Goal: Transaction & Acquisition: Download file/media

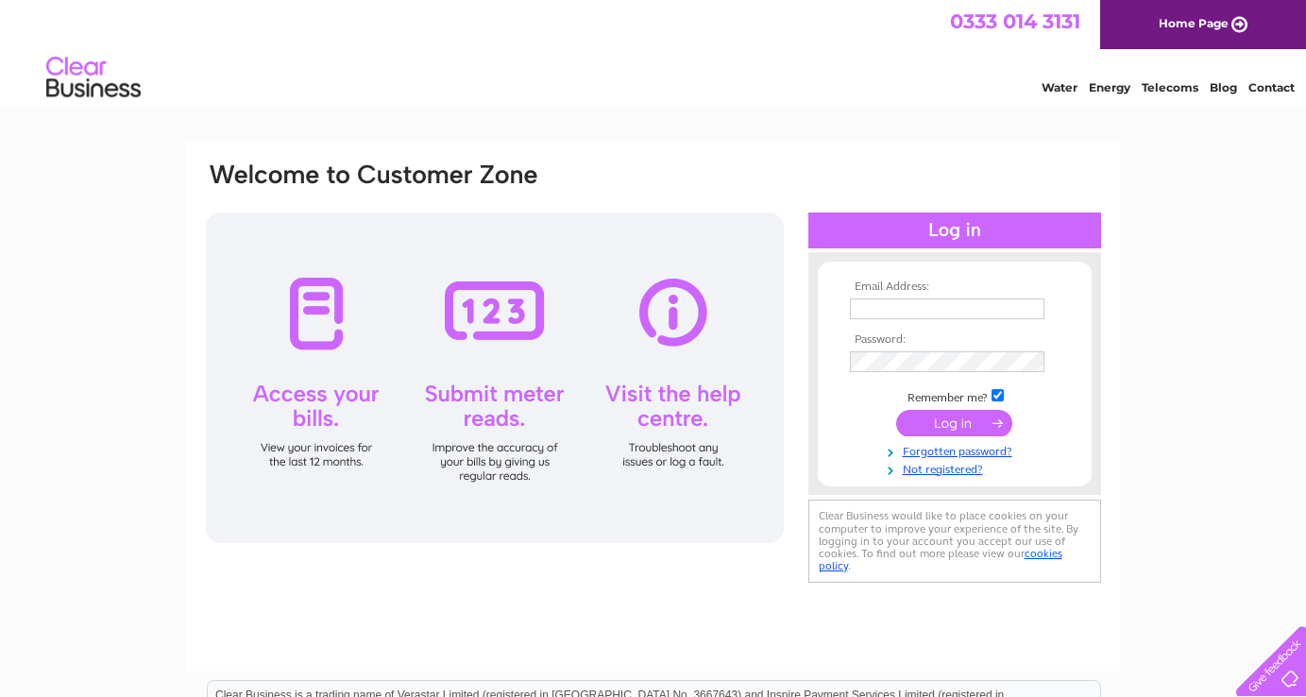
type input "nicole@thepamperloungethirsk.com"
click at [936, 423] on input "submit" at bounding box center [954, 423] width 116 height 26
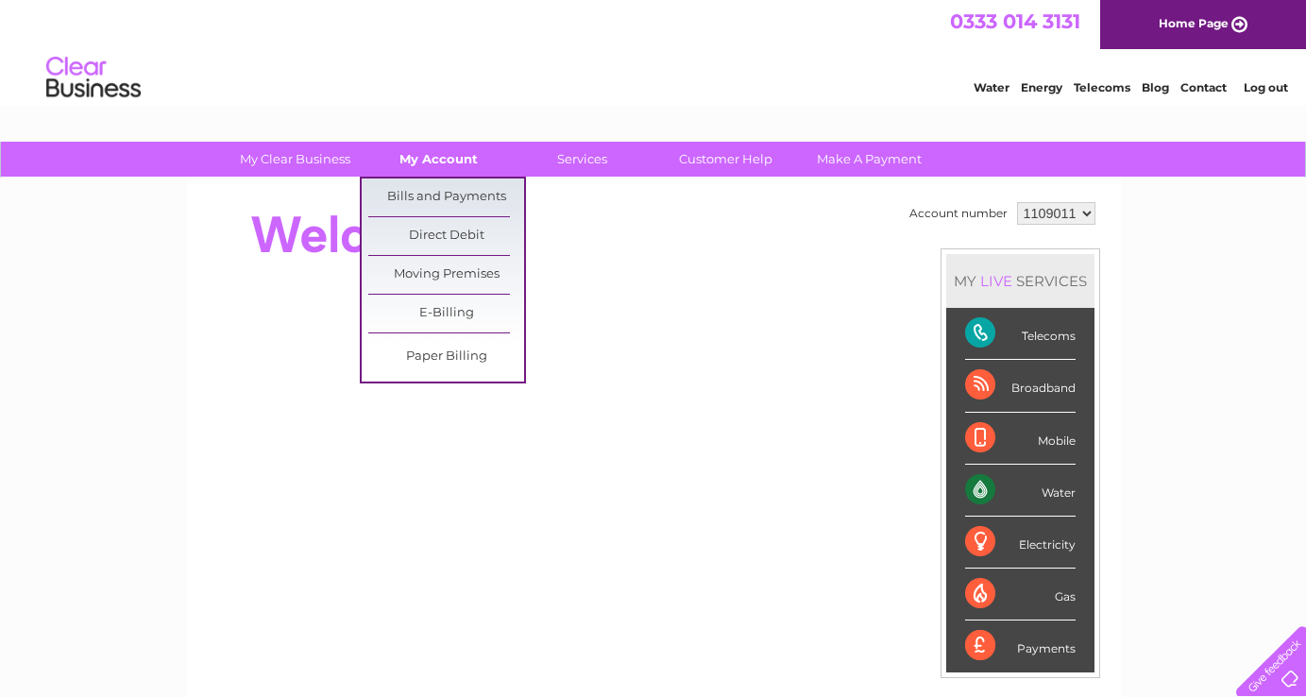
click at [438, 162] on link "My Account" at bounding box center [439, 159] width 156 height 35
click at [434, 190] on link "Bills and Payments" at bounding box center [446, 198] width 156 height 38
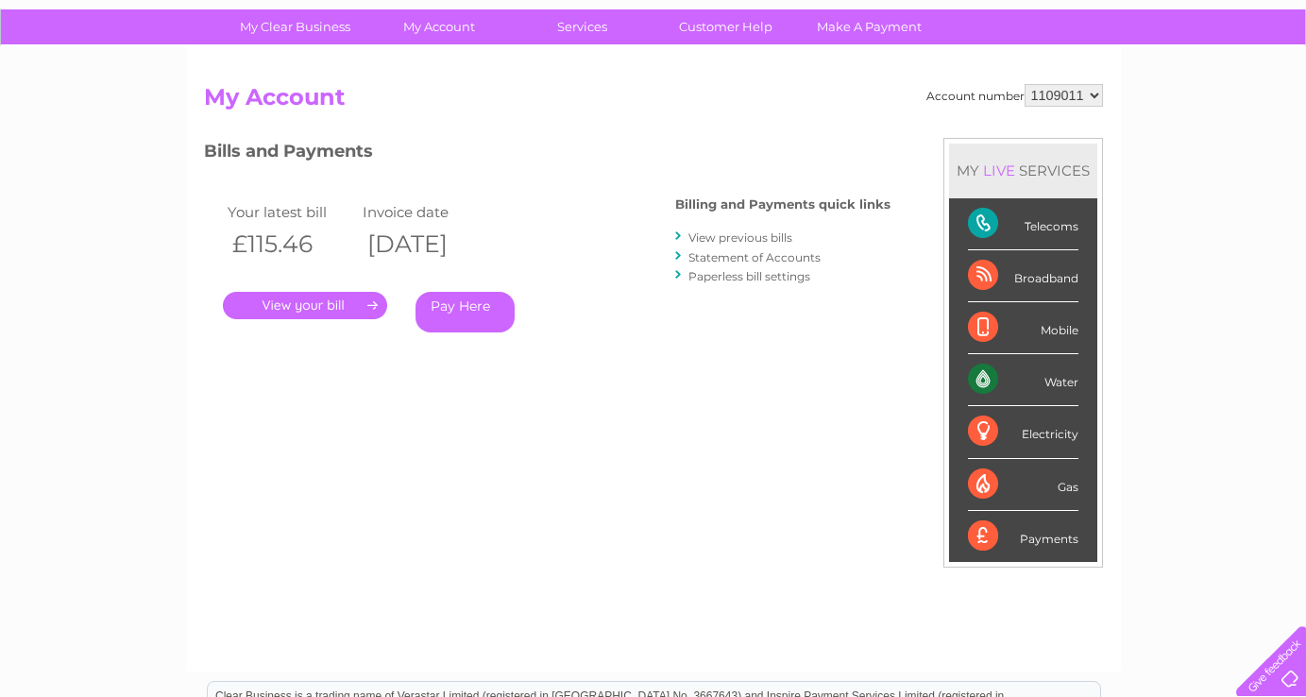
click at [727, 236] on link "View previous bills" at bounding box center [741, 237] width 104 height 14
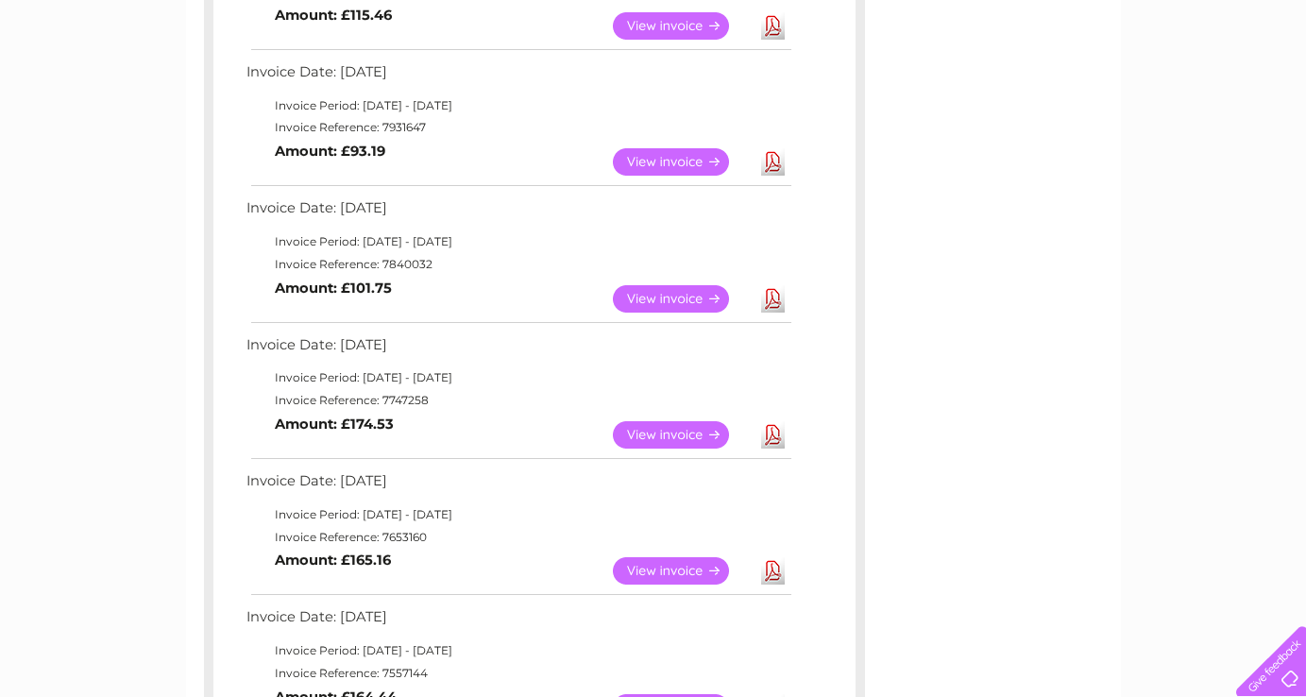
scroll to position [433, 0]
click at [665, 430] on link "View" at bounding box center [682, 433] width 139 height 27
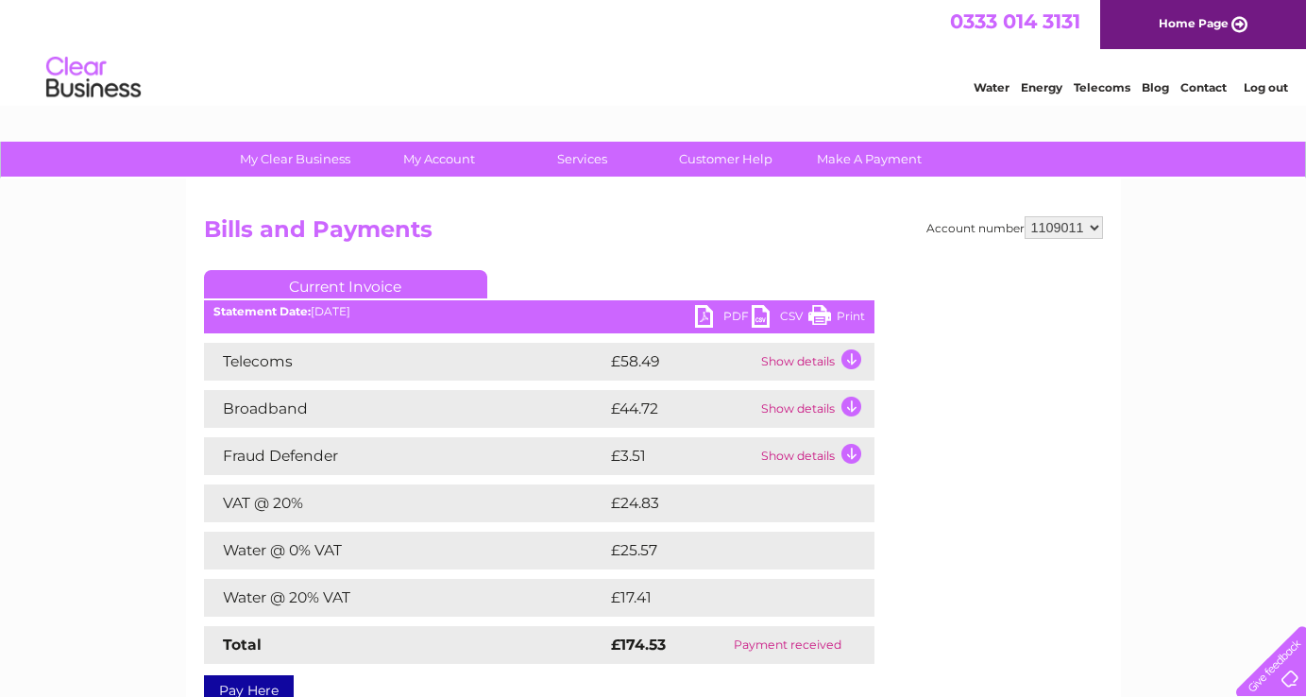
scroll to position [6, 0]
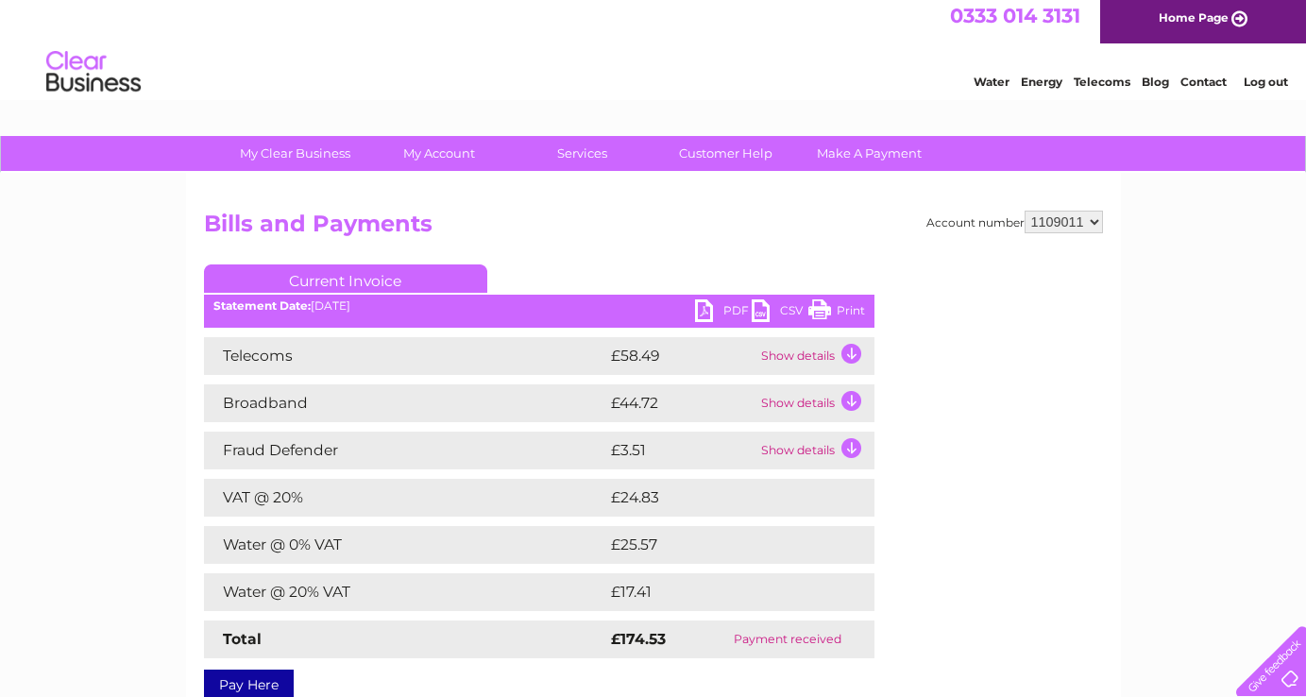
click at [722, 305] on link "PDF" at bounding box center [723, 312] width 57 height 27
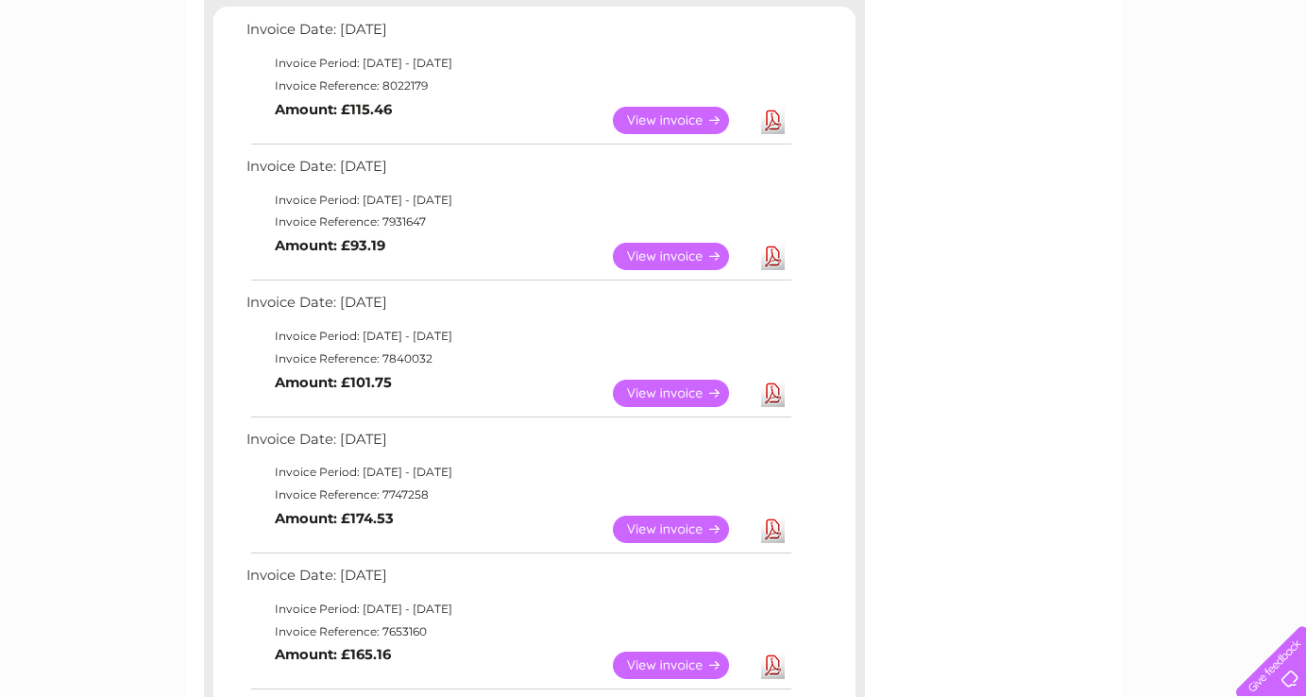
scroll to position [305, 0]
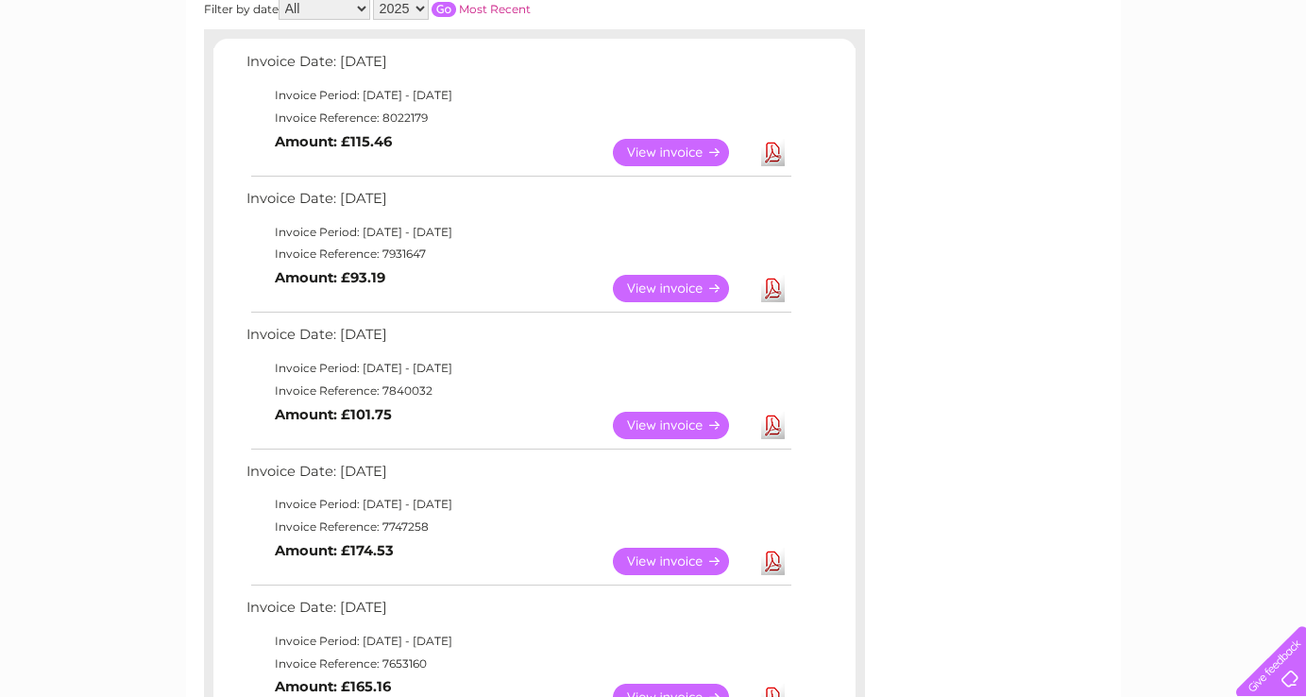
click at [644, 281] on link "View" at bounding box center [682, 288] width 139 height 27
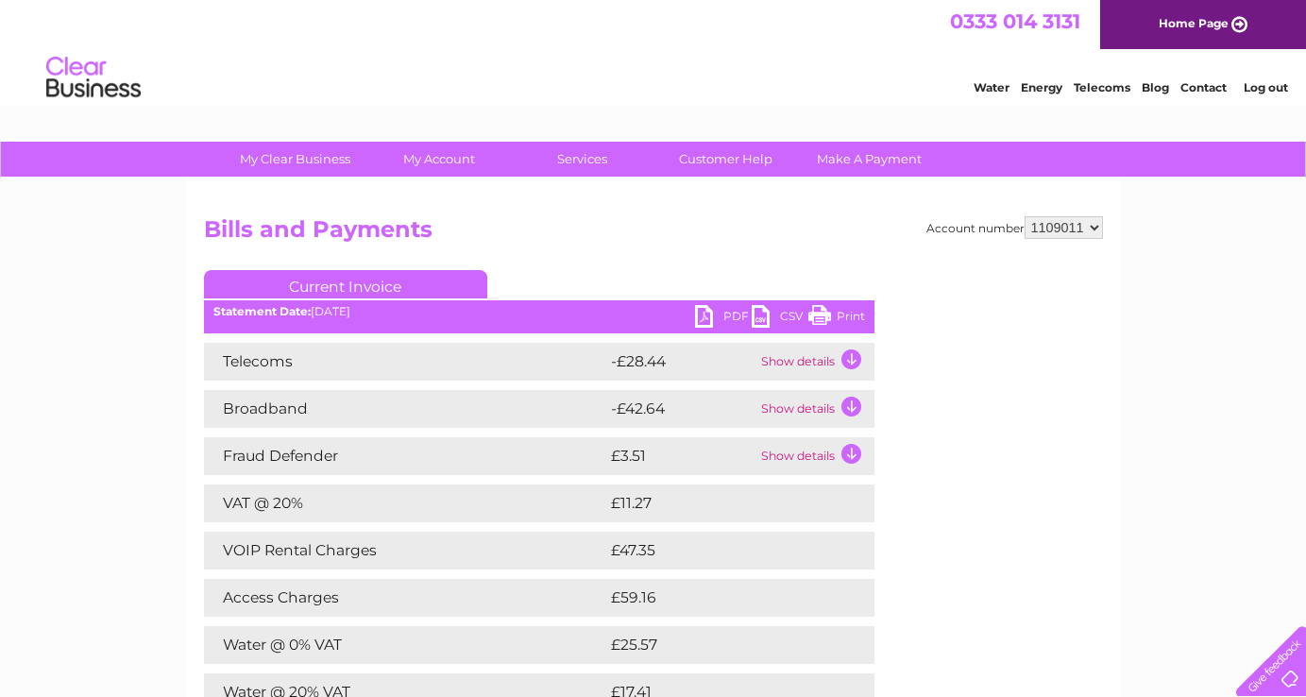
click at [723, 319] on link "PDF" at bounding box center [723, 318] width 57 height 27
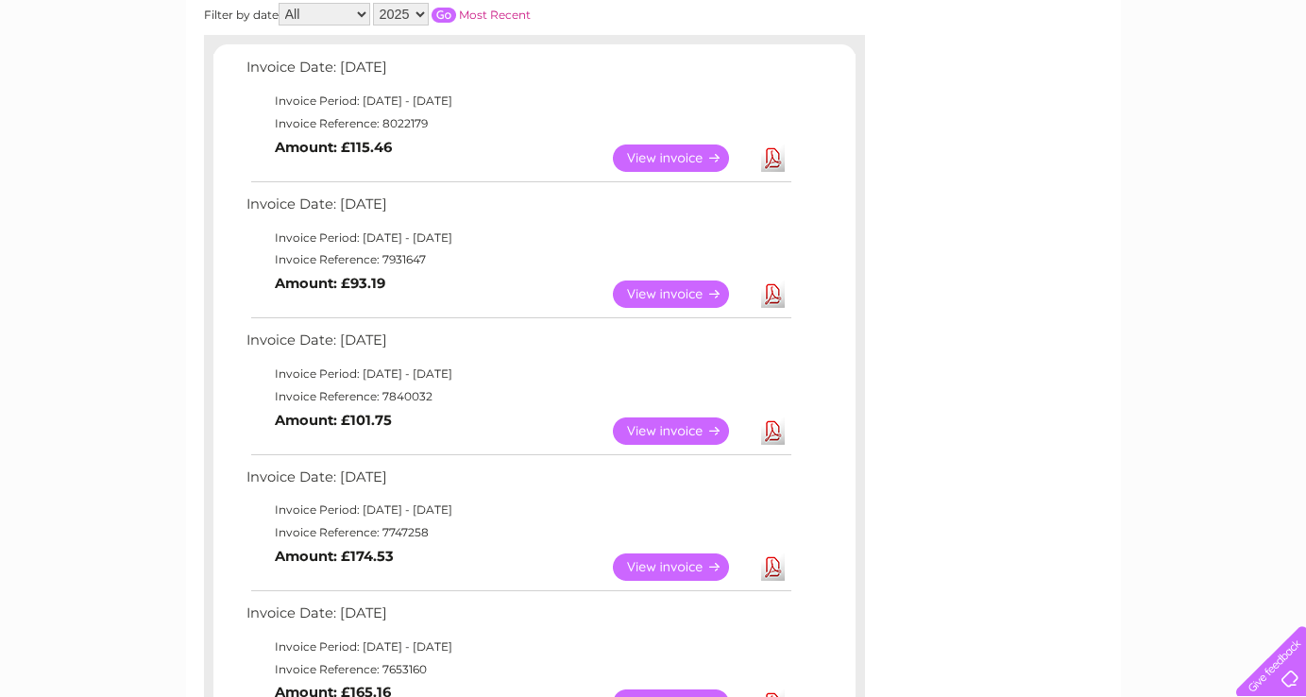
click at [769, 433] on link "Download" at bounding box center [773, 430] width 24 height 27
